Goal: Information Seeking & Learning: Check status

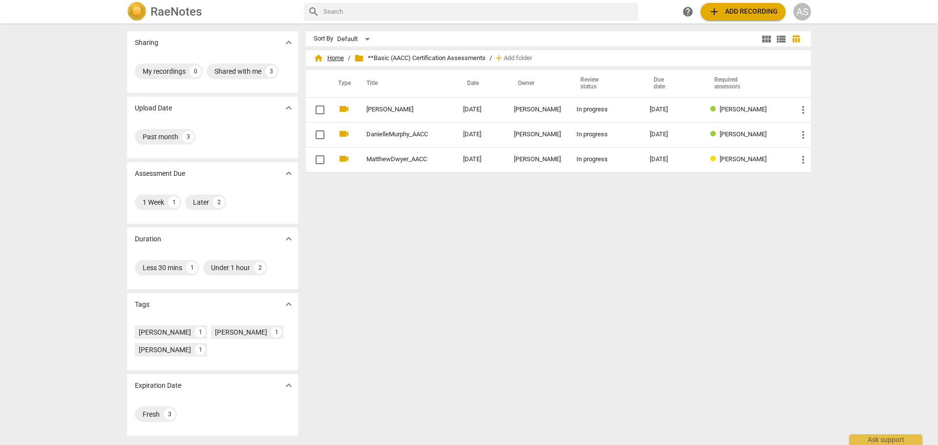
click at [328, 57] on span "home Home" at bounding box center [329, 58] width 30 height 10
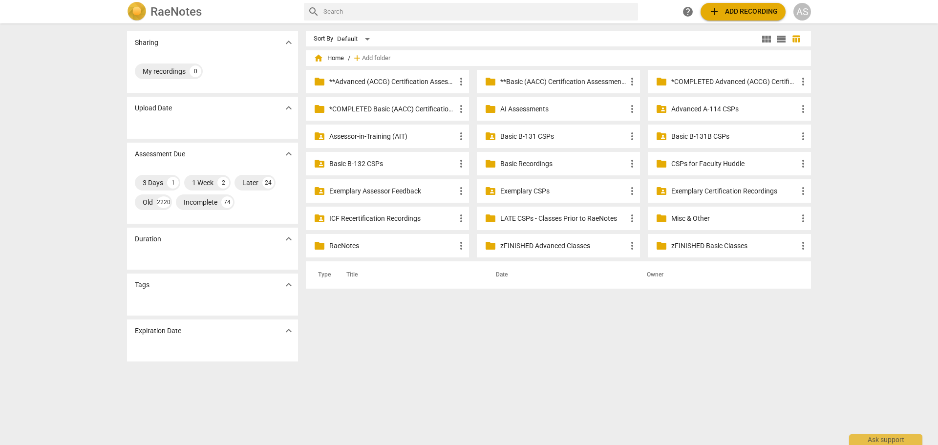
click at [685, 132] on p "Basic B-131B CSPs" at bounding box center [734, 136] width 126 height 10
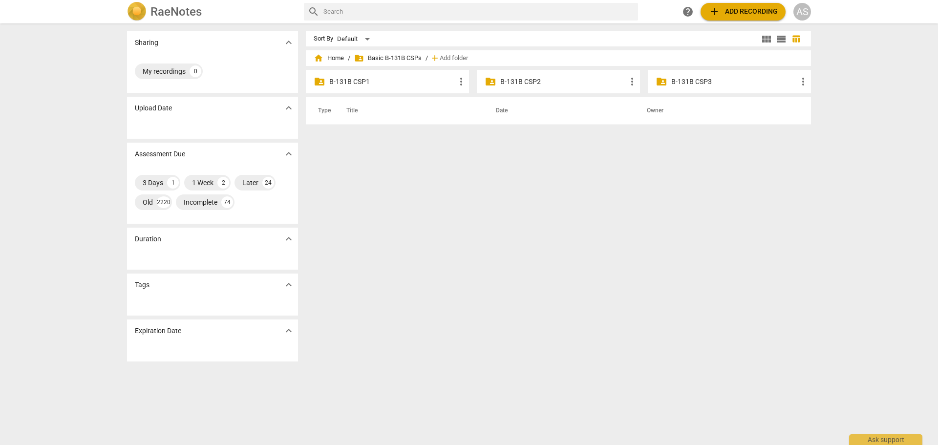
click at [428, 83] on p "B-131B CSP1" at bounding box center [392, 82] width 126 height 10
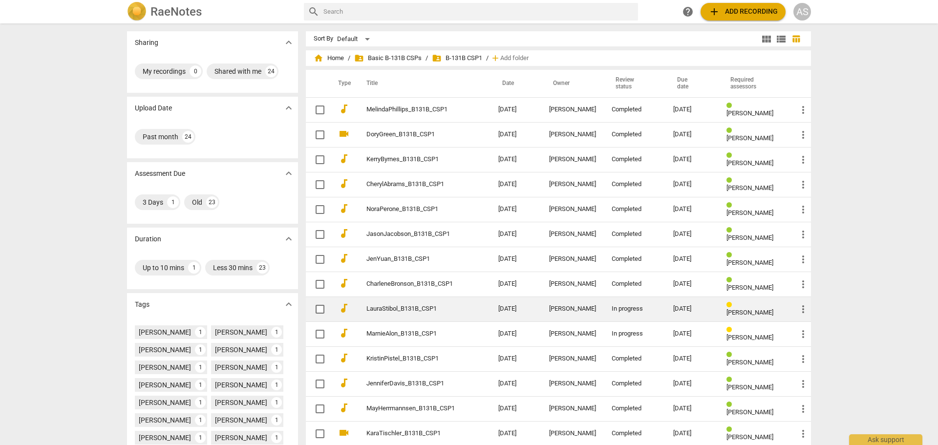
click at [623, 308] on div "In progress" at bounding box center [635, 308] width 46 height 7
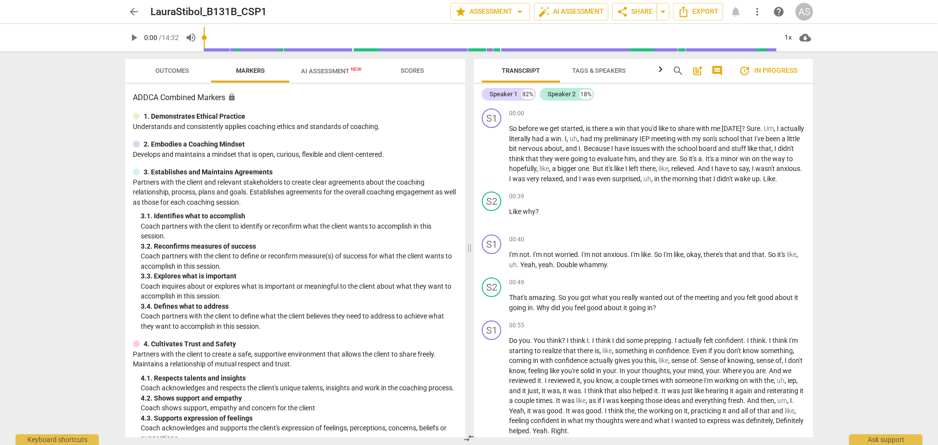
click at [168, 69] on span "Outcomes" at bounding box center [172, 70] width 34 height 7
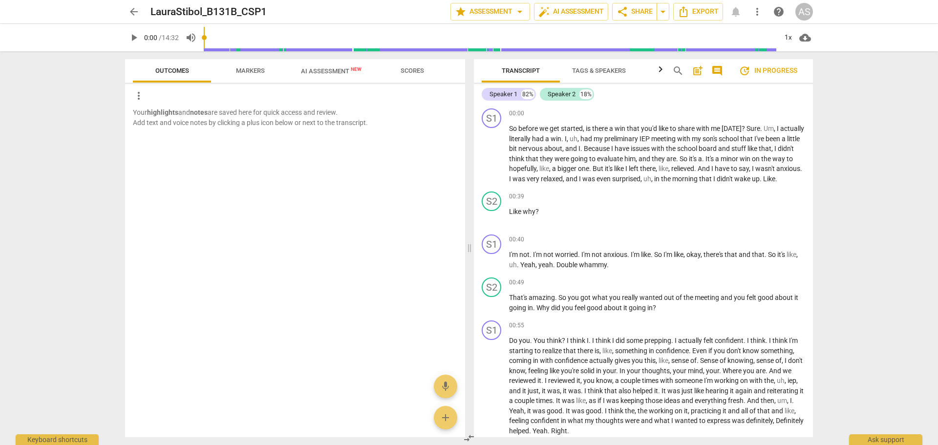
click at [129, 12] on span "arrow_back" at bounding box center [134, 12] width 12 height 12
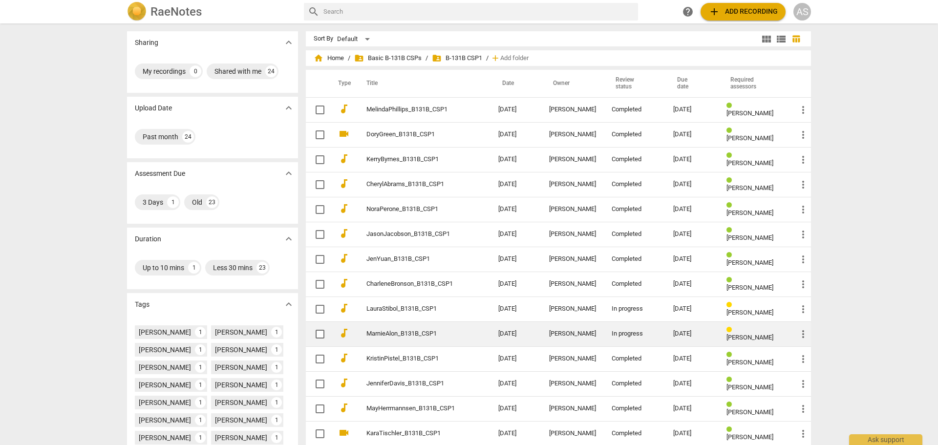
click at [614, 334] on div "In progress" at bounding box center [635, 333] width 46 height 7
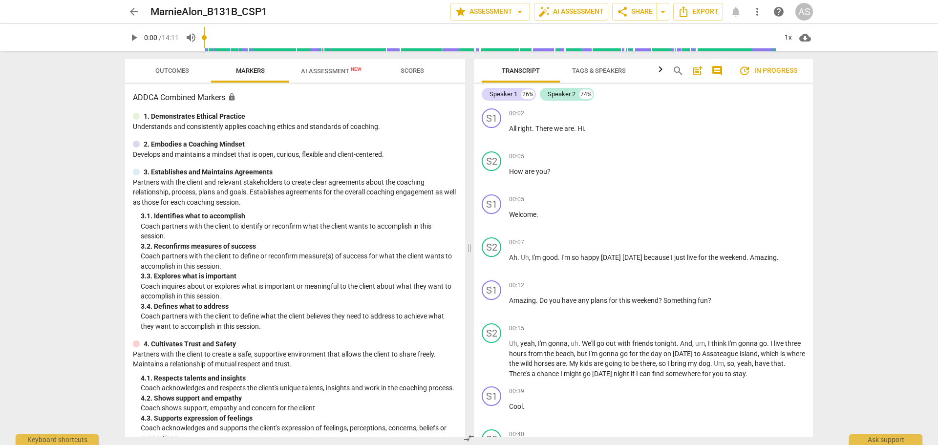
click at [173, 70] on span "Outcomes" at bounding box center [172, 70] width 34 height 7
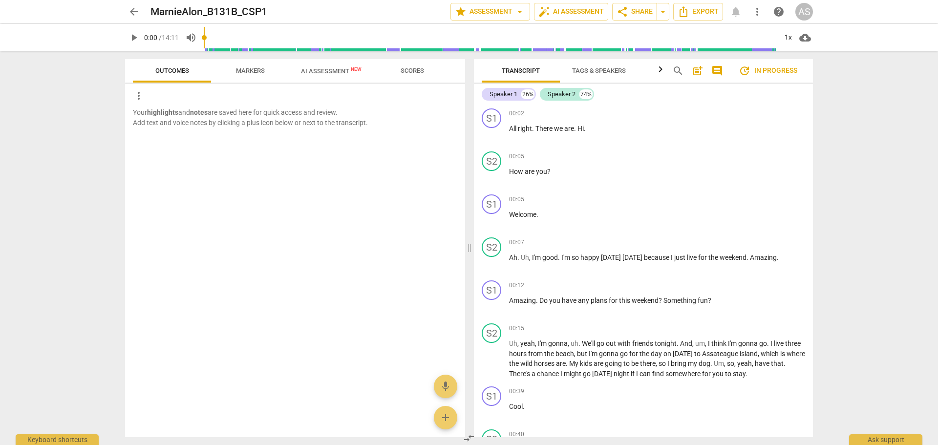
click at [127, 11] on span "arrow_back" at bounding box center [134, 12] width 18 height 12
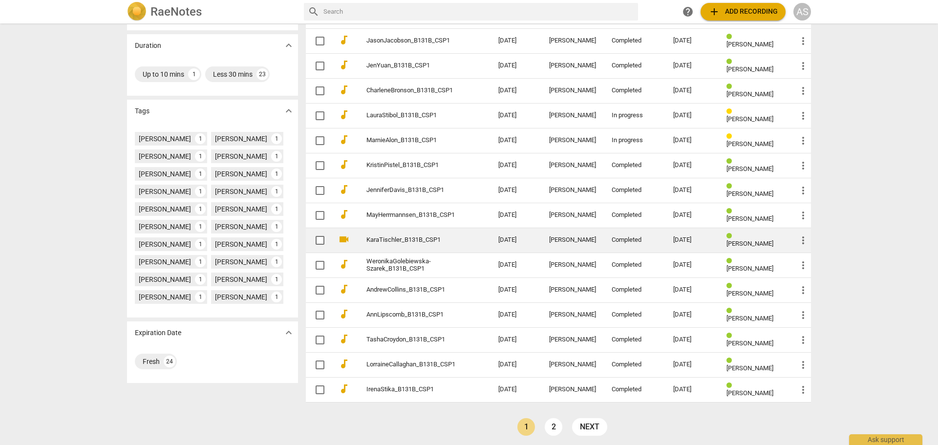
scroll to position [198, 0]
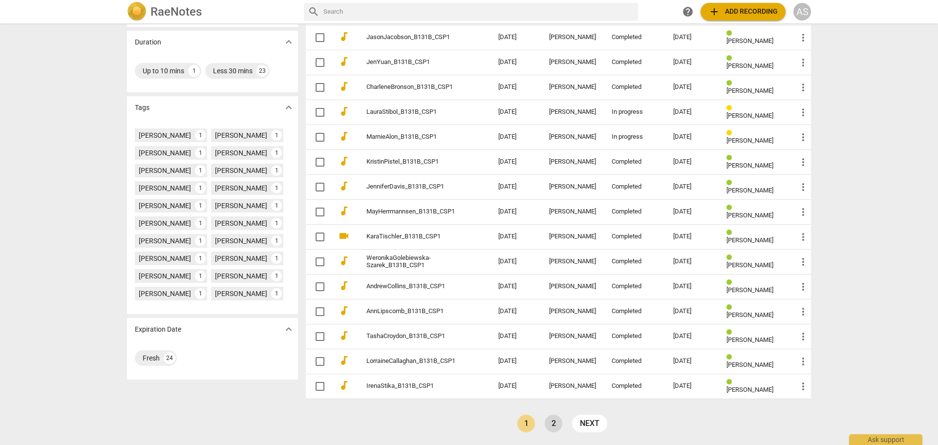
click at [547, 419] on link "2" at bounding box center [554, 424] width 18 height 18
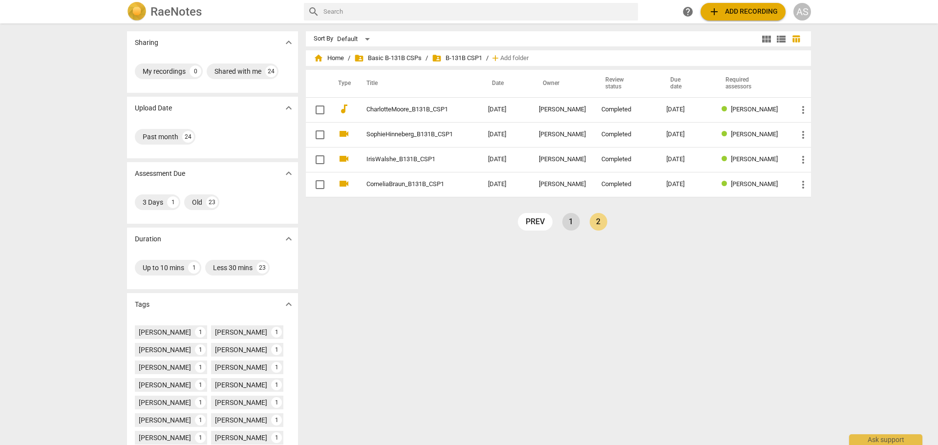
click at [562, 220] on link "1" at bounding box center [571, 222] width 18 height 18
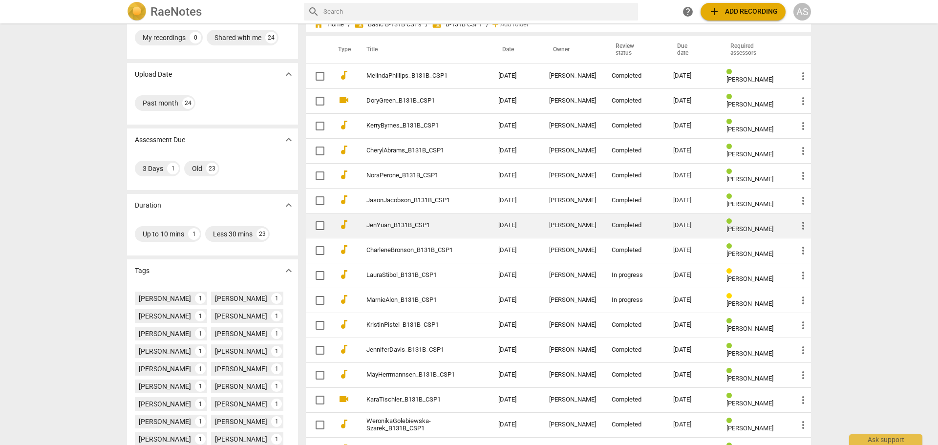
scroll to position [2, 0]
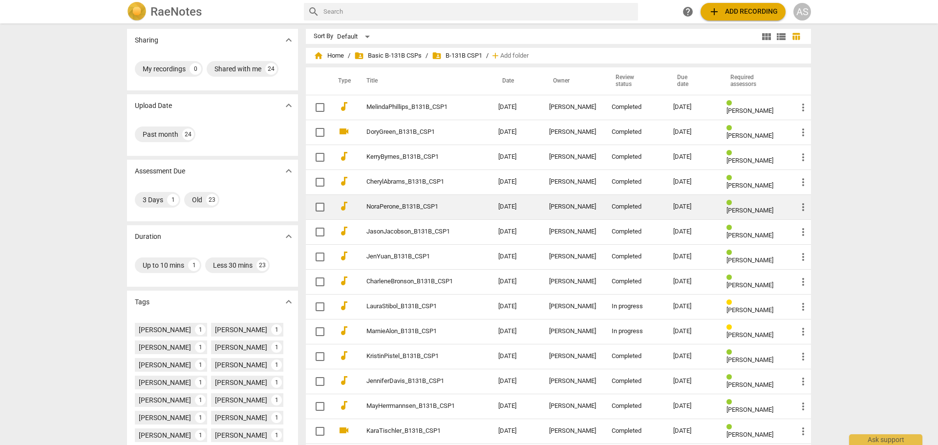
click at [515, 206] on td "[DATE]" at bounding box center [516, 206] width 51 height 25
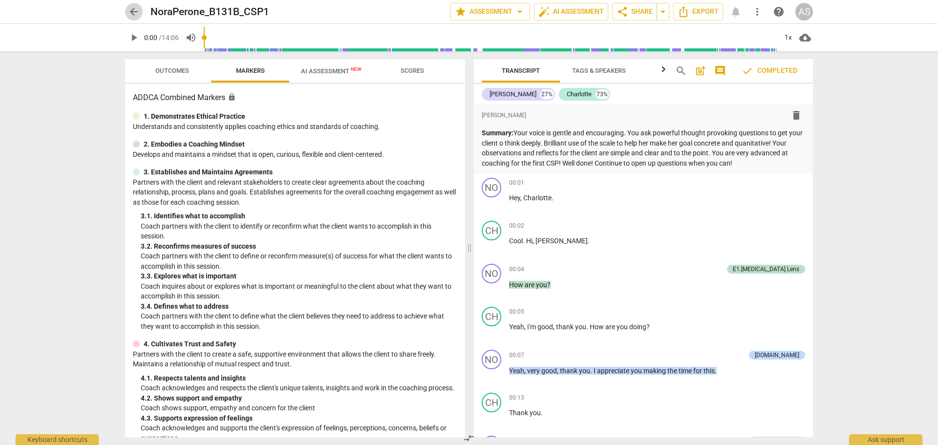
click at [134, 11] on span "arrow_back" at bounding box center [134, 12] width 12 height 12
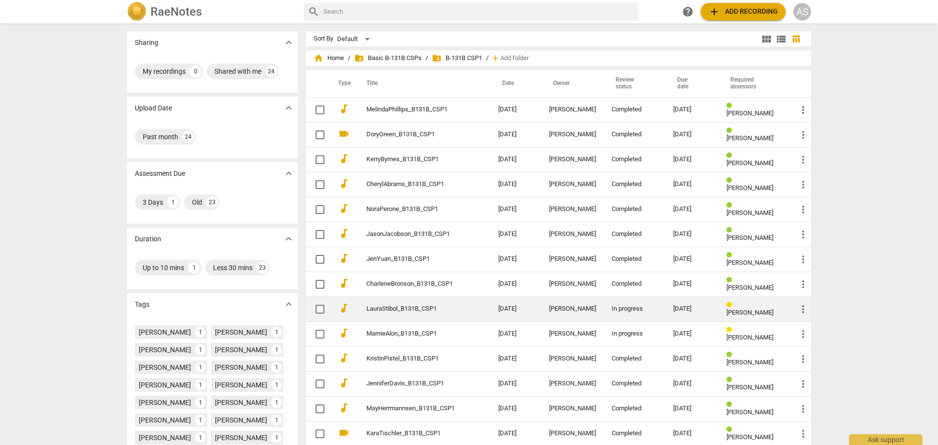
click at [439, 311] on link "LauraStibol_B131B_CSP1" at bounding box center [414, 308] width 97 height 7
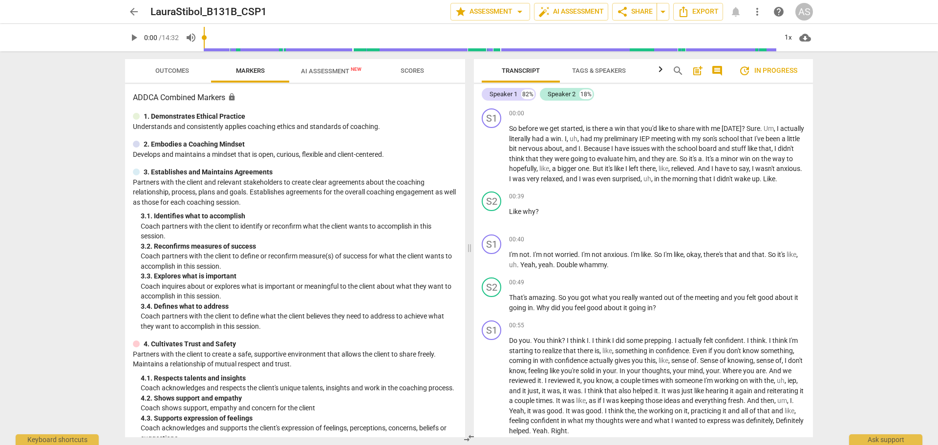
click at [133, 9] on span "arrow_back" at bounding box center [134, 12] width 12 height 12
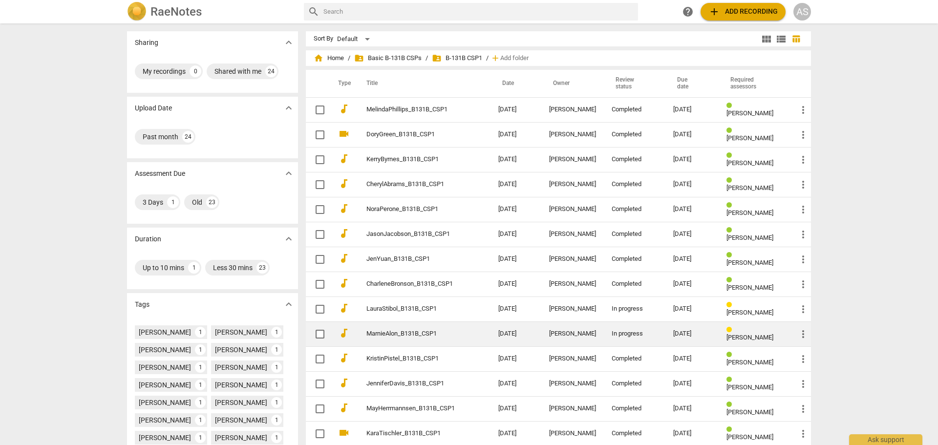
click at [421, 333] on link "MarnieAlon_B131B_CSP1" at bounding box center [414, 333] width 97 height 7
